Goal: Transaction & Acquisition: Purchase product/service

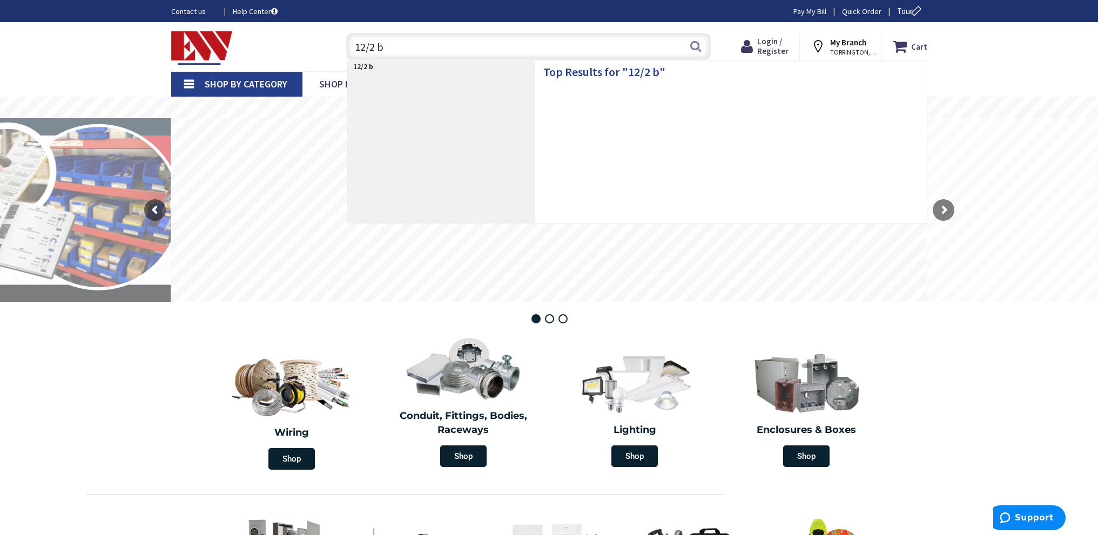
type input "12/2 bx"
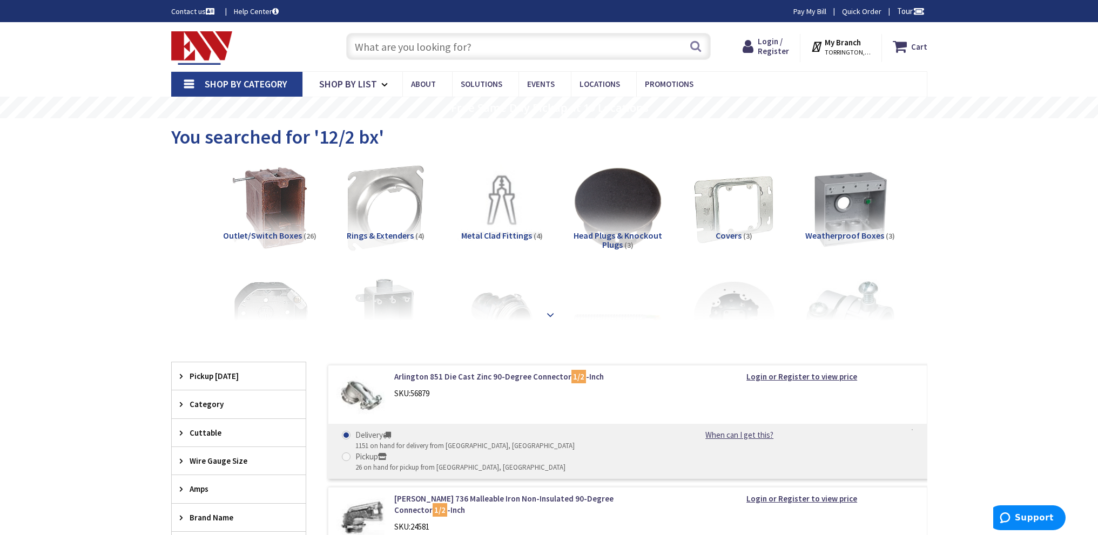
click at [551, 314] on strong at bounding box center [550, 315] width 13 height 12
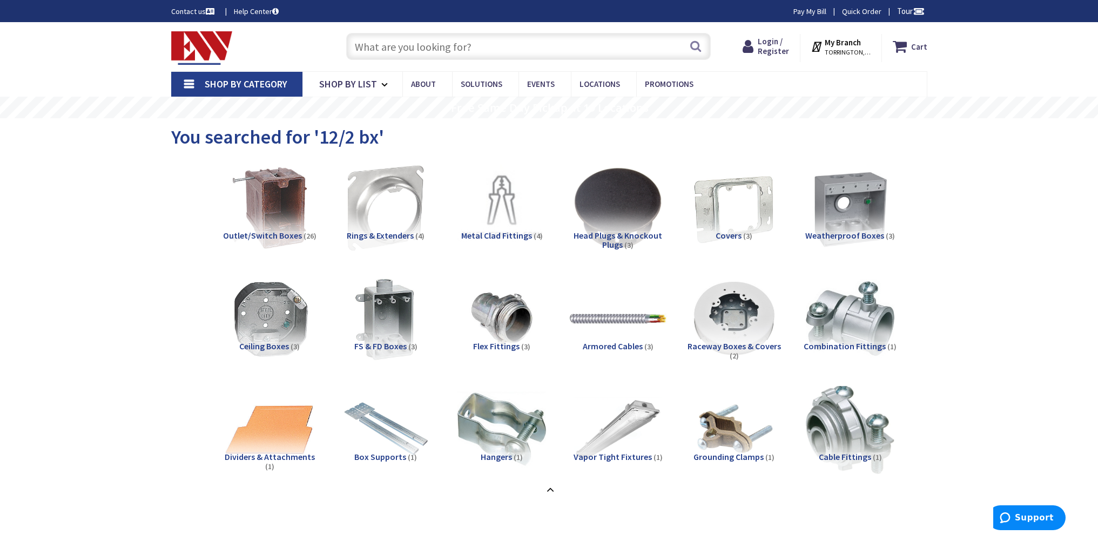
click at [605, 322] on img at bounding box center [617, 319] width 98 height 98
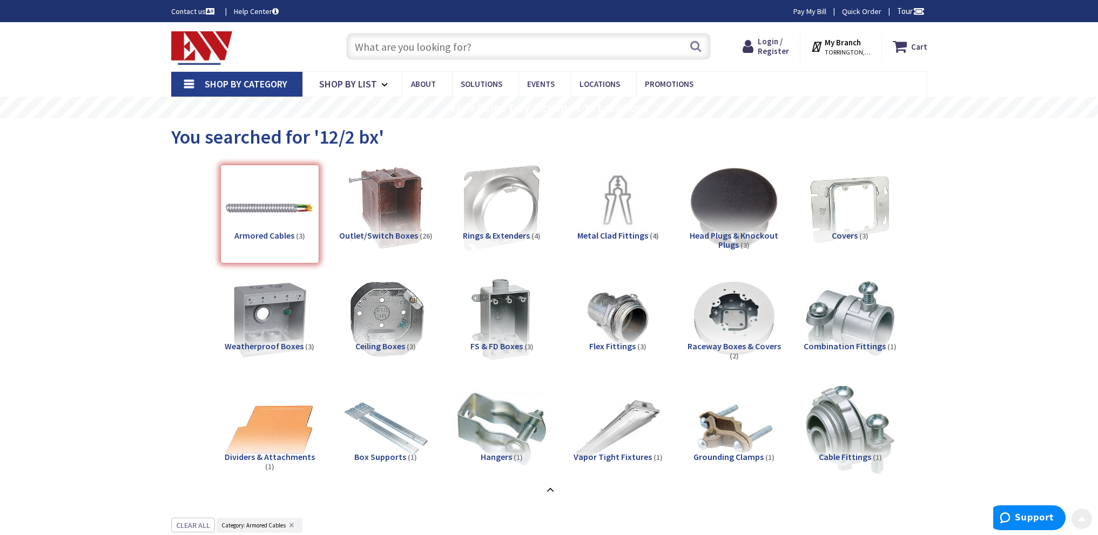
scroll to position [518, 0]
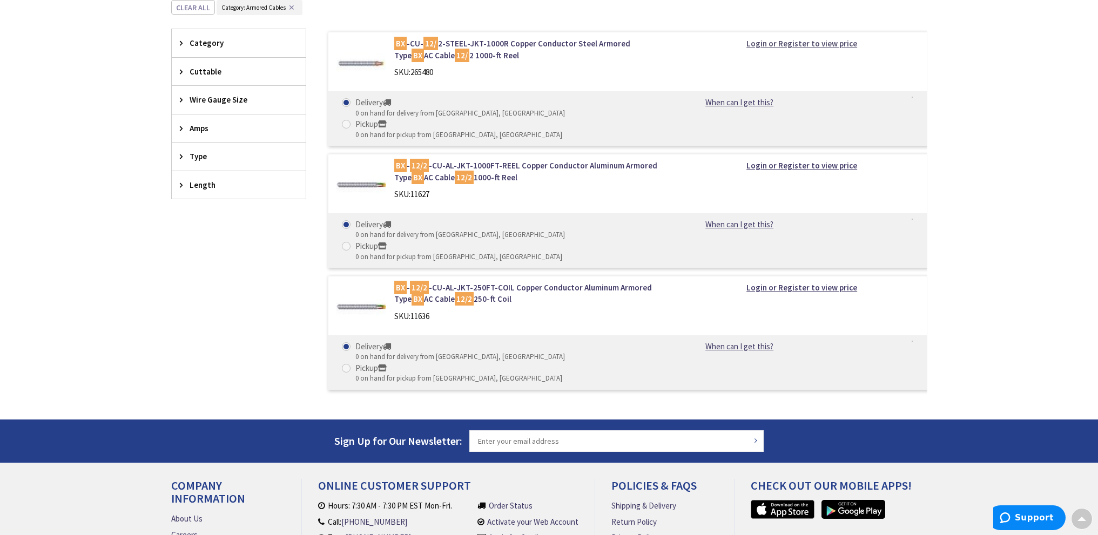
click at [774, 44] on strong "Login or Register to view price" at bounding box center [801, 43] width 111 height 10
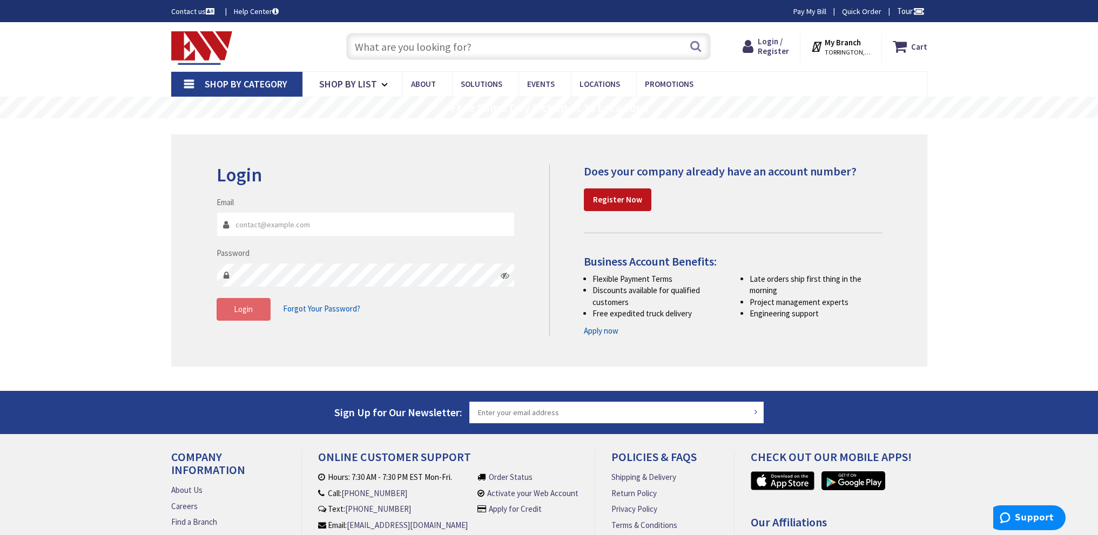
type input "marc@mcmellonelectric.com"
click at [249, 311] on span "Login" at bounding box center [243, 309] width 19 height 10
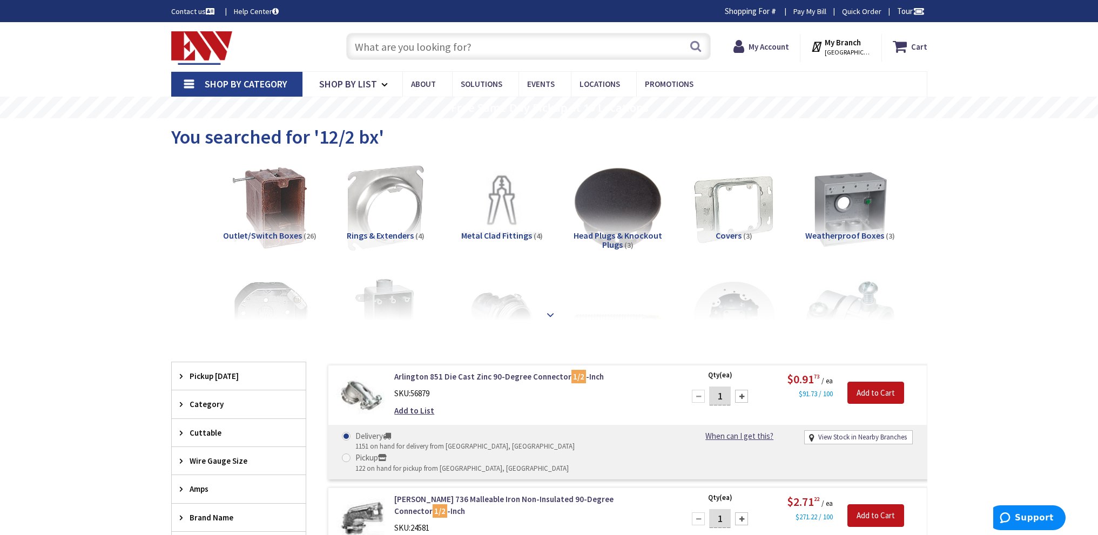
click at [551, 314] on strong at bounding box center [550, 315] width 13 height 12
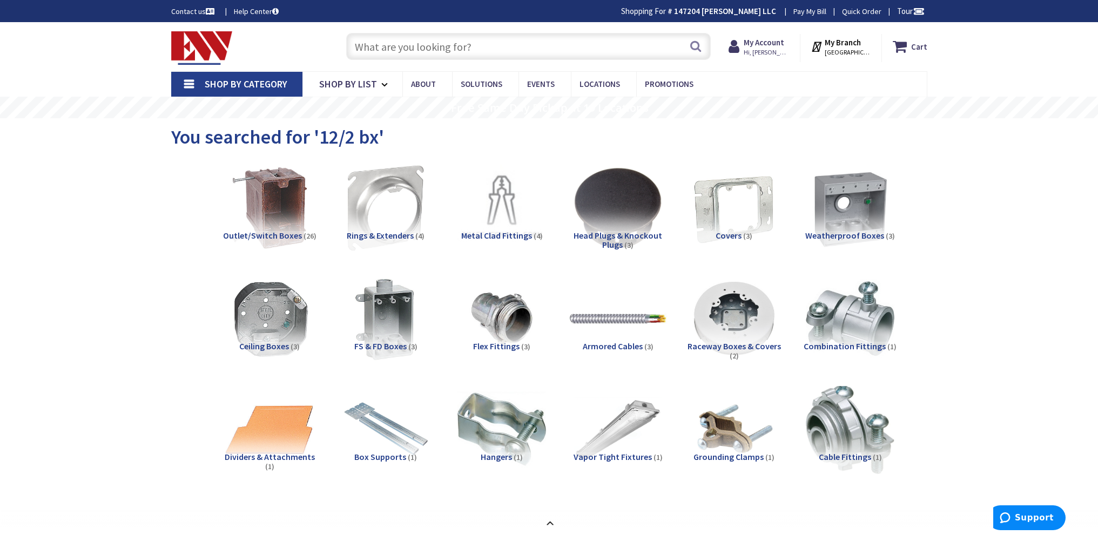
click at [590, 323] on img at bounding box center [617, 319] width 98 height 98
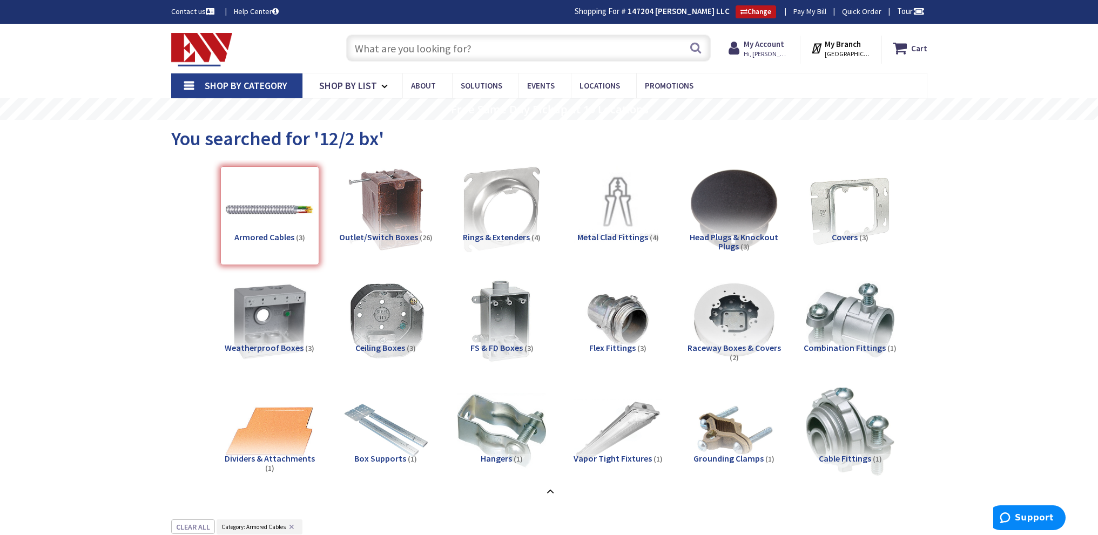
click at [385, 46] on input "text" at bounding box center [528, 48] width 364 height 27
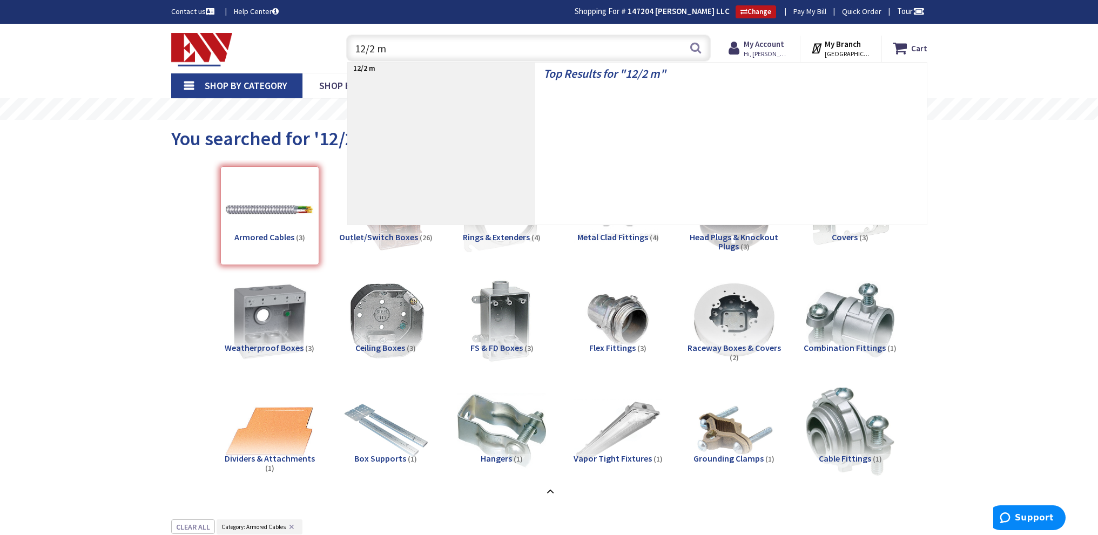
type input "12/2 mc"
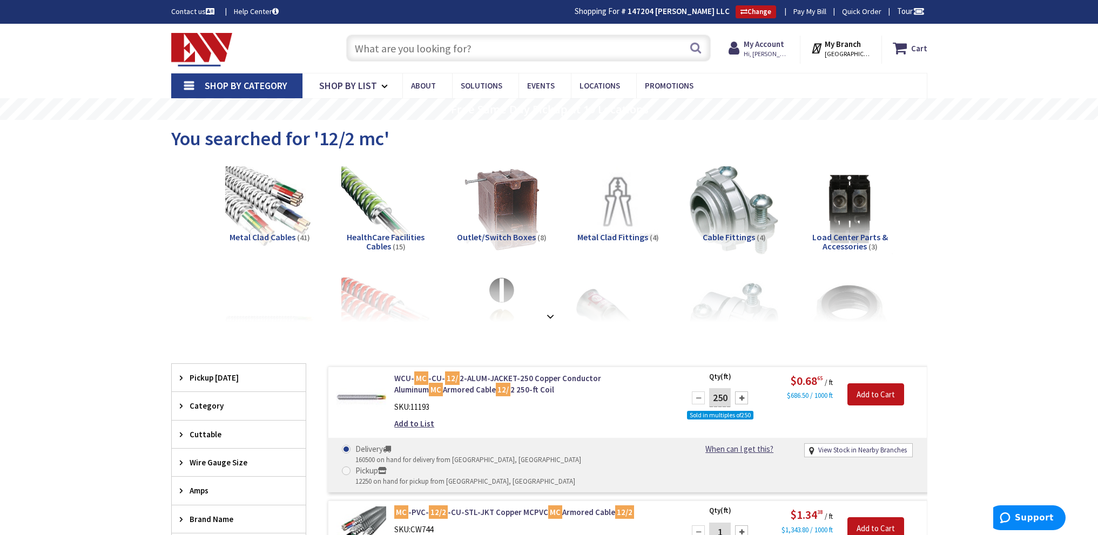
click at [470, 48] on input "text" at bounding box center [528, 48] width 364 height 27
paste input "b05240"
type input "b05240"
